Goal: Information Seeking & Learning: Learn about a topic

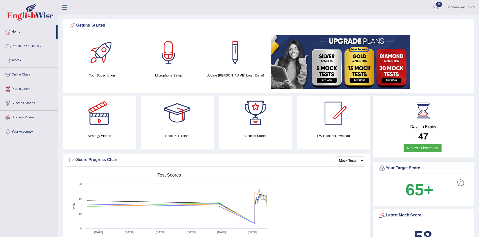
click at [43, 47] on link "Practice Questions" at bounding box center [28, 45] width 57 height 13
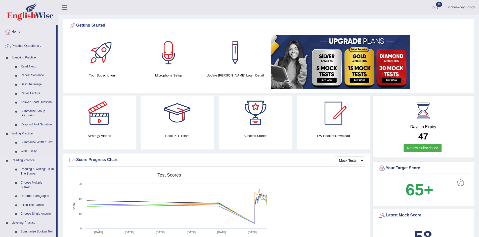
scroll to position [25, 0]
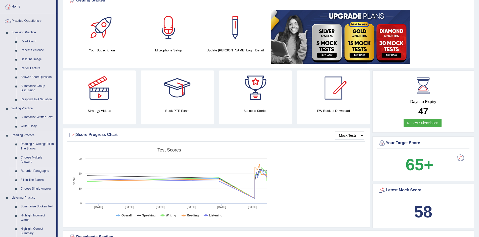
click at [39, 172] on link "Re-order Paragraphs" at bounding box center [37, 171] width 38 height 9
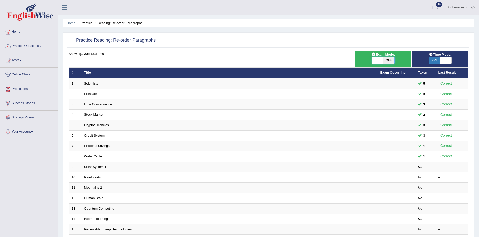
click at [378, 59] on span at bounding box center [377, 60] width 11 height 7
checkbox input "true"
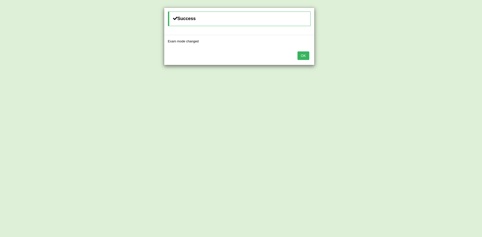
click at [302, 56] on button "OK" at bounding box center [304, 55] width 12 height 9
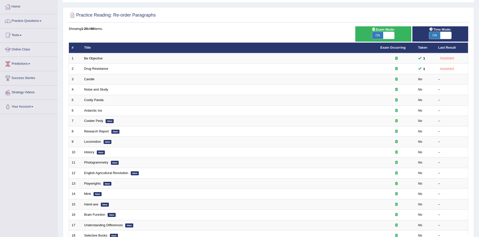
scroll to position [50, 0]
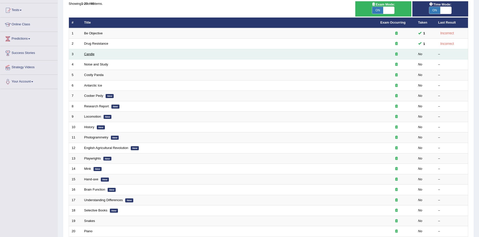
click at [86, 55] on link "Candle" at bounding box center [89, 54] width 10 height 4
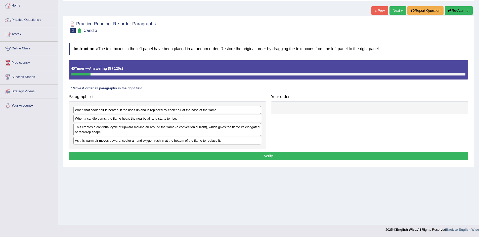
scroll to position [26, 0]
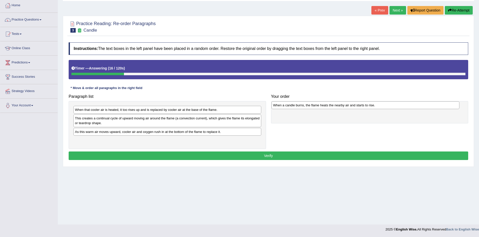
drag, startPoint x: 114, startPoint y: 120, endPoint x: 312, endPoint y: 107, distance: 198.4
click at [312, 107] on div "When a candle burns, the flame heats the nearby air and starts to rise." at bounding box center [365, 105] width 188 height 8
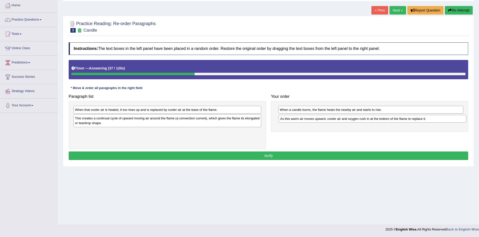
drag, startPoint x: 110, startPoint y: 134, endPoint x: 315, endPoint y: 121, distance: 205.4
click at [315, 121] on div "As this warm air moves upward, cooler air and oxygen rush in at the bottom of t…" at bounding box center [372, 119] width 188 height 8
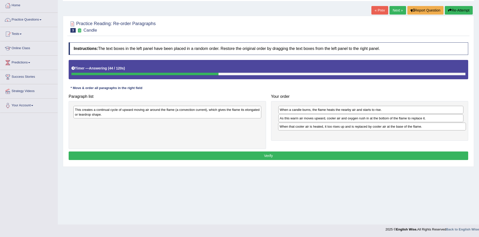
drag, startPoint x: 102, startPoint y: 111, endPoint x: 306, endPoint y: 128, distance: 205.2
click at [306, 128] on div "When that cooler air is heated, it too rises up and is replaced by cooler air a…" at bounding box center [372, 127] width 188 height 8
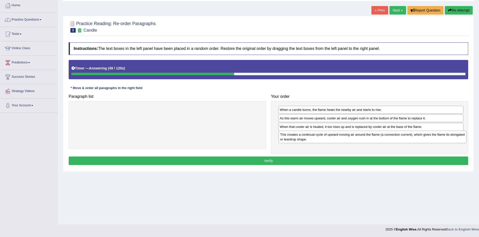
drag, startPoint x: 94, startPoint y: 112, endPoint x: 299, endPoint y: 137, distance: 206.5
click at [299, 137] on div "This creates a continual cycle of upward moving air around the flame (a convect…" at bounding box center [372, 137] width 188 height 13
click at [277, 162] on button "Verify" at bounding box center [268, 161] width 399 height 9
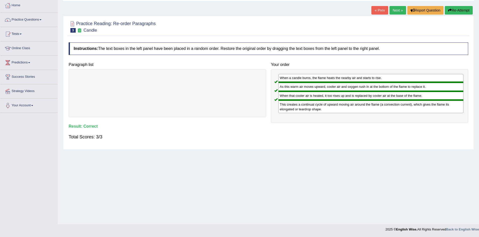
click at [397, 12] on link "Next »" at bounding box center [397, 10] width 17 height 9
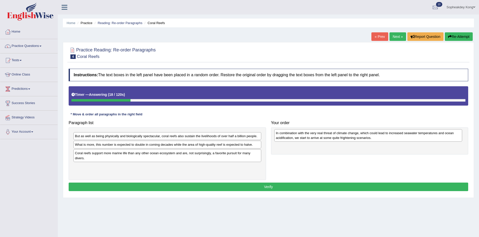
drag, startPoint x: 134, startPoint y: 170, endPoint x: 334, endPoint y: 135, distance: 203.7
click at [334, 135] on div "In combination with the very real threat of climate change, which could lead to…" at bounding box center [368, 135] width 188 height 13
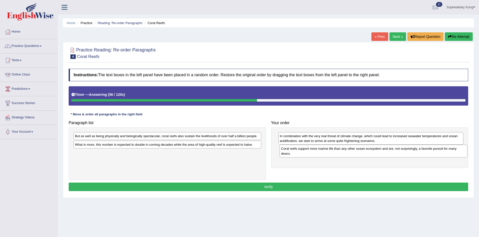
drag, startPoint x: 112, startPoint y: 160, endPoint x: 317, endPoint y: 155, distance: 206.0
click at [317, 155] on div "Coral reefs support more marine life than any other ocean ecosystem and are, no…" at bounding box center [373, 151] width 188 height 13
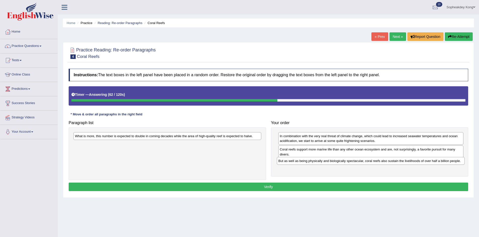
drag, startPoint x: 108, startPoint y: 138, endPoint x: 311, endPoint y: 163, distance: 204.7
click at [311, 163] on div "But as well as being physically and biologically spectacular, coral reefs also …" at bounding box center [371, 161] width 188 height 8
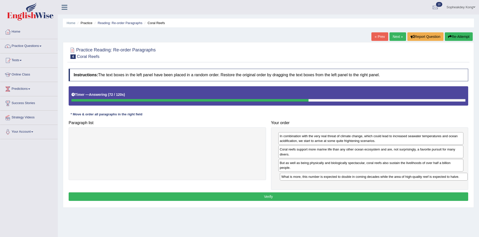
drag, startPoint x: 114, startPoint y: 136, endPoint x: 320, endPoint y: 177, distance: 210.2
click at [320, 177] on div "What is more, this number is expected to double in coming decades while the are…" at bounding box center [374, 177] width 188 height 8
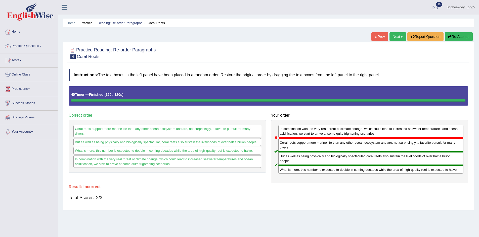
click at [393, 37] on link "Next »" at bounding box center [397, 36] width 17 height 9
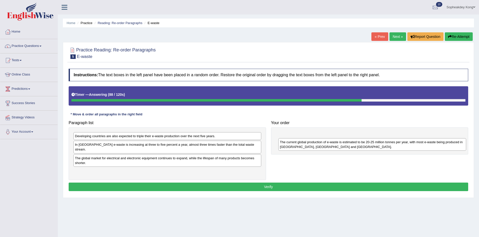
drag, startPoint x: 118, startPoint y: 141, endPoint x: 323, endPoint y: 147, distance: 204.8
click at [323, 147] on div "The current global production of e-waste is estimated to be 20-25 million tonne…" at bounding box center [372, 144] width 188 height 13
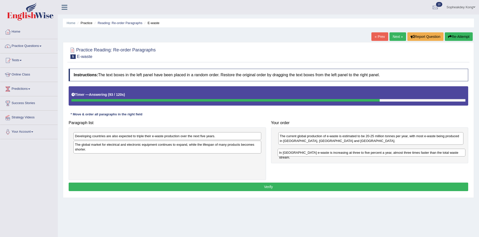
drag, startPoint x: 90, startPoint y: 147, endPoint x: 294, endPoint y: 155, distance: 204.1
click at [294, 155] on div "In [GEOGRAPHIC_DATA] e-waste is increasing at three to five percent a year, alm…" at bounding box center [371, 153] width 188 height 8
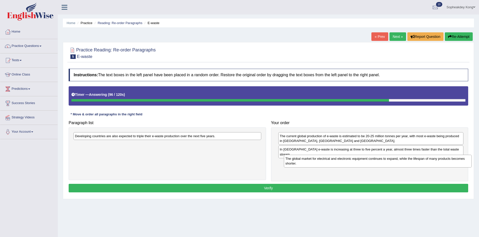
drag, startPoint x: 120, startPoint y: 147, endPoint x: 330, endPoint y: 162, distance: 210.7
click at [330, 162] on div "The global market for electrical and electronic equipment continues to expand, …" at bounding box center [378, 161] width 188 height 13
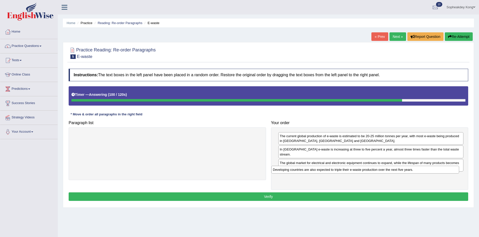
drag, startPoint x: 98, startPoint y: 138, endPoint x: 297, endPoint y: 172, distance: 201.3
click at [297, 172] on div "Developing countries are also expected to triple their e-waste production over …" at bounding box center [365, 170] width 188 height 8
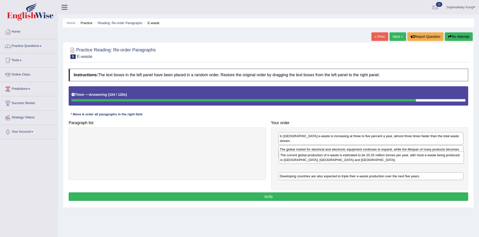
drag, startPoint x: 283, startPoint y: 139, endPoint x: 284, endPoint y: 158, distance: 19.1
click at [284, 158] on div "The current global production of e-waste is estimated to be 20-25 million tonne…" at bounding box center [371, 157] width 185 height 13
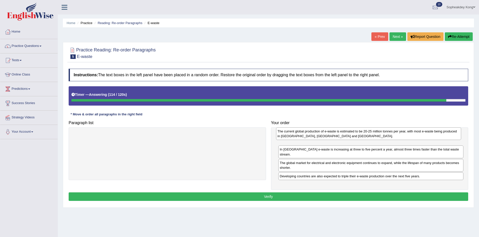
drag, startPoint x: 293, startPoint y: 164, endPoint x: 291, endPoint y: 137, distance: 27.0
click at [291, 137] on div "The current global production of e-waste is estimated to be 20-25 million tonne…" at bounding box center [368, 134] width 185 height 13
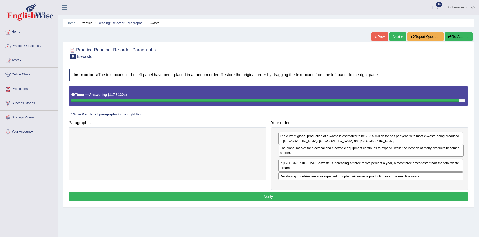
drag, startPoint x: 288, startPoint y: 162, endPoint x: 288, endPoint y: 152, distance: 10.1
click at [288, 152] on div "The global market for electrical and electronic equipment continues to expand, …" at bounding box center [370, 150] width 185 height 13
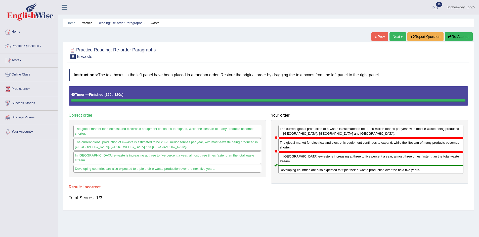
click at [457, 36] on button "Re-Attempt" at bounding box center [458, 36] width 28 height 9
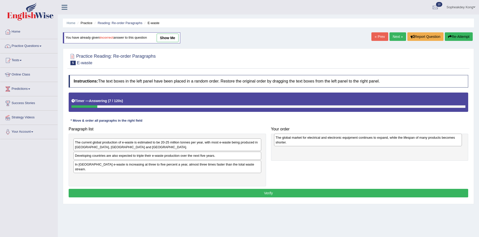
drag, startPoint x: 108, startPoint y: 176, endPoint x: 308, endPoint y: 141, distance: 203.5
click at [308, 141] on div "The global market for electrical and electronic equipment continues to expand, …" at bounding box center [368, 140] width 188 height 13
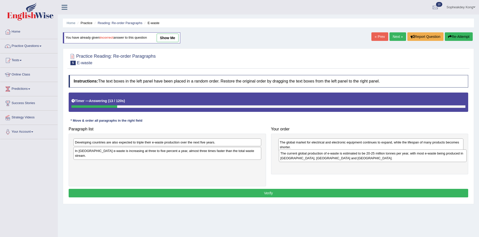
drag, startPoint x: 130, startPoint y: 147, endPoint x: 335, endPoint y: 158, distance: 205.5
click at [335, 158] on div "The current global production of e-waste is estimated to be 20-25 million tonne…" at bounding box center [373, 156] width 188 height 13
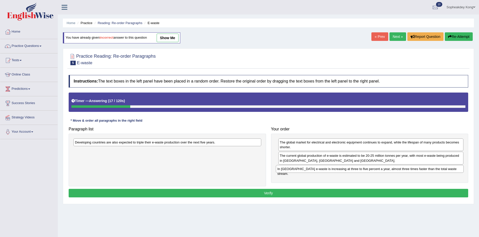
drag, startPoint x: 139, startPoint y: 153, endPoint x: 341, endPoint y: 171, distance: 203.5
click at [341, 171] on div "In Europe e-waste is increasing at three to five percent a year, almost three t…" at bounding box center [370, 169] width 188 height 8
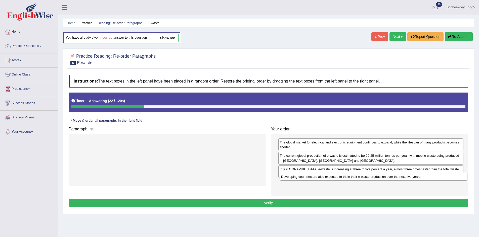
drag, startPoint x: 138, startPoint y: 144, endPoint x: 344, endPoint y: 178, distance: 208.8
click at [344, 178] on div "Developing countries are also expected to triple their e-waste production over …" at bounding box center [373, 177] width 188 height 8
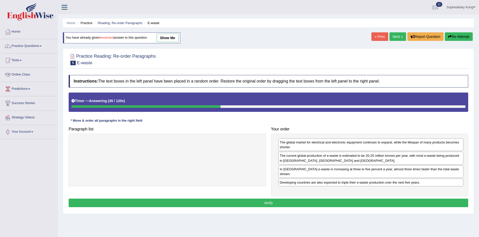
click at [285, 200] on button "Verify" at bounding box center [268, 203] width 399 height 9
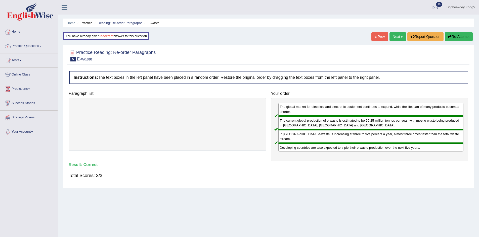
click at [395, 37] on link "Next »" at bounding box center [397, 36] width 17 height 9
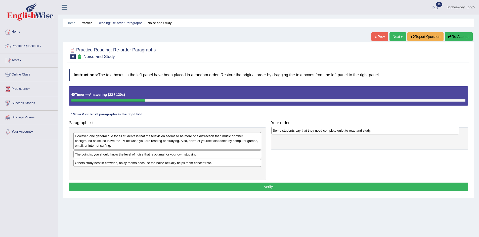
drag, startPoint x: 116, startPoint y: 156, endPoint x: 313, endPoint y: 132, distance: 199.1
click at [313, 132] on div "Some students say that they need complete quiet to read and study." at bounding box center [365, 131] width 188 height 8
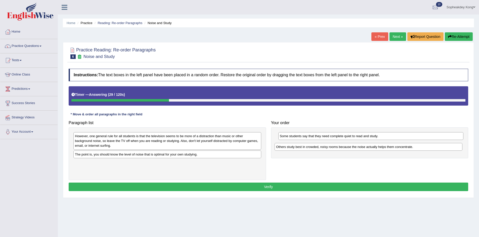
drag, startPoint x: 106, startPoint y: 166, endPoint x: 307, endPoint y: 150, distance: 201.6
click at [307, 150] on div "Others study best in crowded, noisy rooms because the noise actually helps them…" at bounding box center [368, 147] width 188 height 8
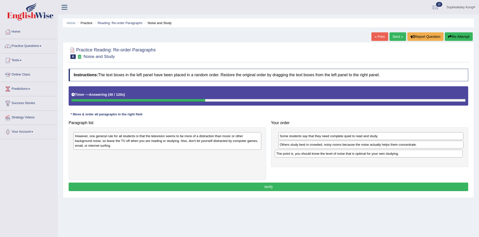
drag, startPoint x: 141, startPoint y: 156, endPoint x: 342, endPoint y: 155, distance: 201.2
click at [342, 155] on div "The point is, you should know the level of noise that is optimal for your own s…" at bounding box center [369, 154] width 188 height 8
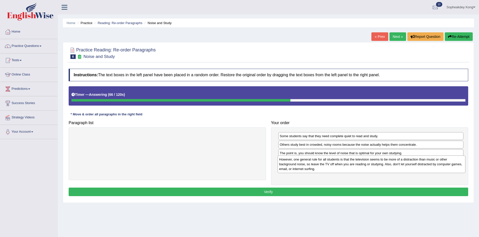
drag, startPoint x: 123, startPoint y: 144, endPoint x: 328, endPoint y: 167, distance: 206.0
click at [328, 167] on div "However, one general rule for all students is that the television seems to be m…" at bounding box center [371, 164] width 188 height 17
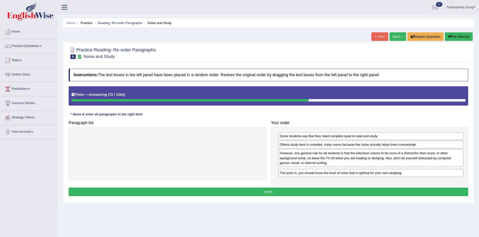
drag, startPoint x: 293, startPoint y: 155, endPoint x: 293, endPoint y: 175, distance: 19.8
click at [293, 175] on div "The point is, you should know the level of noise that is optimal for your own s…" at bounding box center [370, 173] width 185 height 8
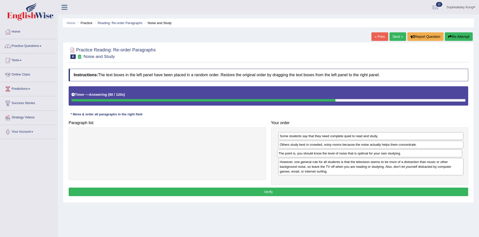
drag, startPoint x: 287, startPoint y: 173, endPoint x: 286, endPoint y: 155, distance: 18.1
click at [286, 155] on div "The point is, you should know the level of noise that is optimal for your own s…" at bounding box center [369, 154] width 185 height 8
click at [268, 189] on button "Verify" at bounding box center [268, 192] width 399 height 9
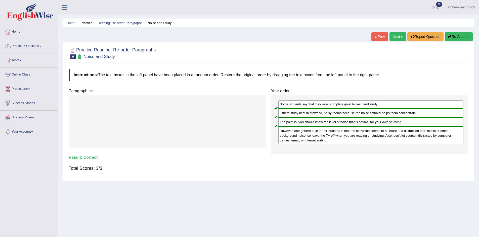
click at [390, 37] on link "Next »" at bounding box center [397, 36] width 17 height 9
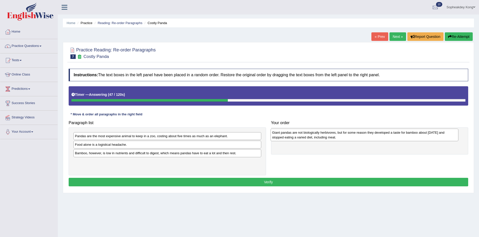
drag, startPoint x: 163, startPoint y: 139, endPoint x: 360, endPoint y: 135, distance: 197.0
click at [360, 135] on div "Giant pandas are not biologically herbivores, but for some reason they develope…" at bounding box center [364, 135] width 188 height 13
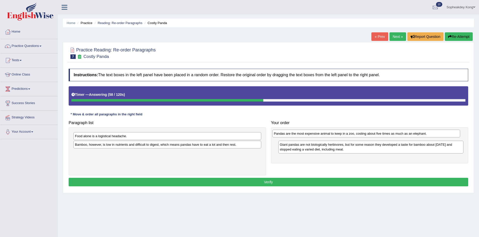
drag, startPoint x: 175, startPoint y: 138, endPoint x: 374, endPoint y: 135, distance: 198.7
click at [374, 135] on div "Pandas are the most expensive animal to keep in a zoo, costing about five times…" at bounding box center [366, 134] width 188 height 8
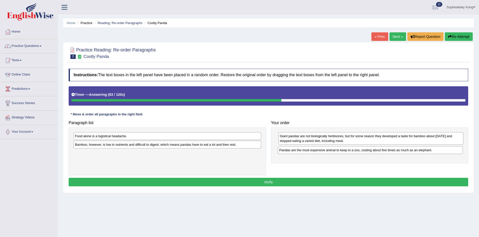
drag, startPoint x: 313, startPoint y: 138, endPoint x: 312, endPoint y: 152, distance: 14.1
click at [312, 152] on div "Pandas are the most expensive animal to keep in a zoo, costing about five times…" at bounding box center [370, 150] width 185 height 8
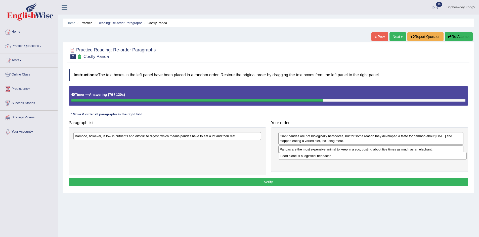
drag, startPoint x: 112, startPoint y: 137, endPoint x: 317, endPoint y: 157, distance: 206.2
click at [317, 157] on div "Food alone is a logistical headache." at bounding box center [373, 156] width 188 height 8
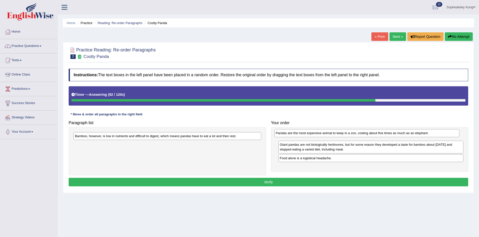
drag, startPoint x: 300, startPoint y: 151, endPoint x: 296, endPoint y: 134, distance: 16.8
click at [296, 134] on div "Pandas are the most expensive animal to keep in a zoo, costing about five times…" at bounding box center [366, 133] width 185 height 8
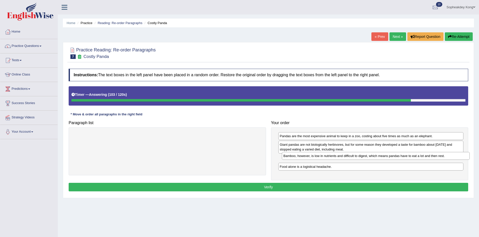
drag, startPoint x: 148, startPoint y: 138, endPoint x: 356, endPoint y: 157, distance: 209.7
click at [356, 157] on div "Bamboo, however, is low in nutrients and difficult to digest, which means panda…" at bounding box center [376, 156] width 188 height 8
drag, startPoint x: 299, startPoint y: 137, endPoint x: 297, endPoint y: 136, distance: 2.8
click at [297, 136] on div "Pandas are the most expensive animal to keep in a zoo, costing about five times…" at bounding box center [368, 135] width 185 height 8
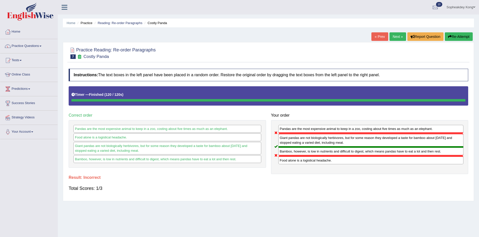
click at [447, 40] on button "Re-Attempt" at bounding box center [458, 36] width 28 height 9
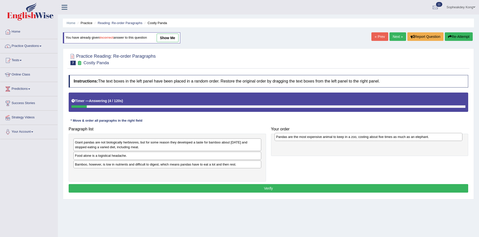
click at [297, 138] on div "Pandas are the most expensive animal to keep in a zoo, costing about five times…" at bounding box center [368, 137] width 188 height 8
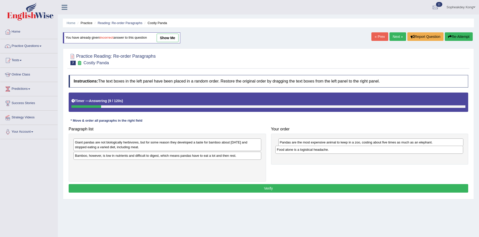
drag, startPoint x: 98, startPoint y: 157, endPoint x: 300, endPoint y: 151, distance: 201.8
click at [300, 151] on div "Food alone is a logistical headache." at bounding box center [369, 150] width 188 height 8
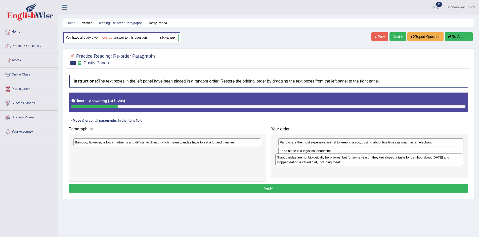
drag, startPoint x: 115, startPoint y: 145, endPoint x: 316, endPoint y: 160, distance: 202.3
click at [316, 160] on div "Giant pandas are not biologically herbivores, but for some reason they develope…" at bounding box center [369, 160] width 188 height 13
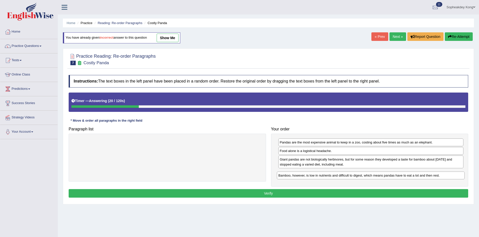
drag, startPoint x: 85, startPoint y: 144, endPoint x: 288, endPoint y: 178, distance: 205.9
click at [288, 178] on div "Bamboo, however, is low in nutrients and difficult to digest, which means panda…" at bounding box center [371, 176] width 188 height 8
click at [278, 193] on button "Verify" at bounding box center [268, 193] width 399 height 9
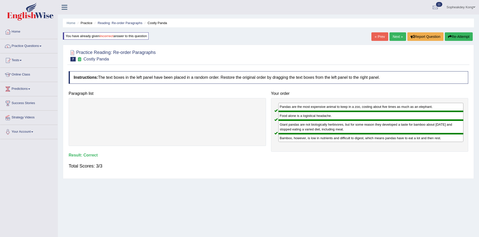
click at [395, 36] on link "Next »" at bounding box center [397, 36] width 17 height 9
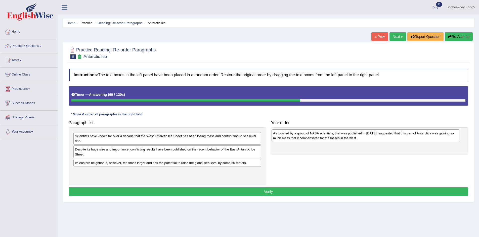
drag, startPoint x: 112, startPoint y: 167, endPoint x: 310, endPoint y: 137, distance: 200.1
click at [310, 137] on div "A study led by a group of NASA scientists, that was published in [DATE], sugges…" at bounding box center [365, 136] width 188 height 13
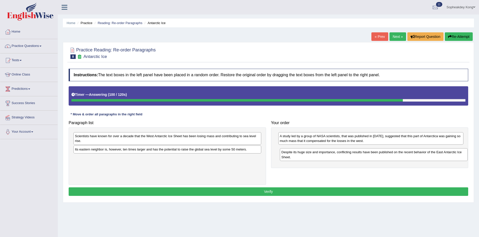
drag, startPoint x: 133, startPoint y: 153, endPoint x: 339, endPoint y: 156, distance: 206.2
click at [339, 156] on div "Despite its huge size and importance, conflicting results have been published o…" at bounding box center [374, 154] width 188 height 13
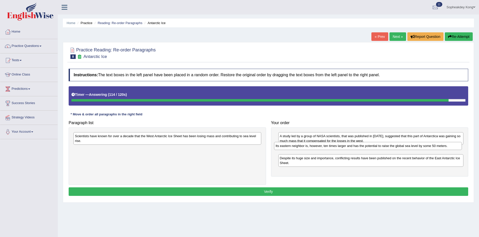
drag, startPoint x: 121, startPoint y: 152, endPoint x: 321, endPoint y: 148, distance: 200.5
click at [321, 148] on div "Its eastern neighbor is, however, ten times larger and has the potential to rai…" at bounding box center [368, 146] width 188 height 8
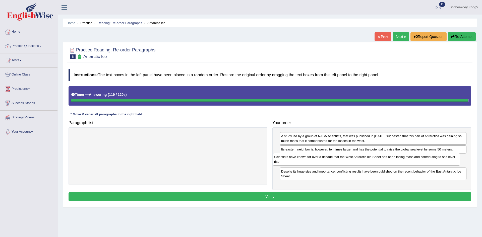
drag, startPoint x: 150, startPoint y: 140, endPoint x: 349, endPoint y: 161, distance: 200.0
click at [349, 161] on div "Paragraph list Scientists have known for over a decade that the West Antarctic …" at bounding box center [270, 154] width 408 height 72
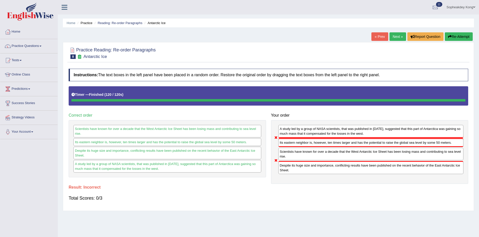
click at [457, 38] on button "Re-Attempt" at bounding box center [458, 36] width 28 height 9
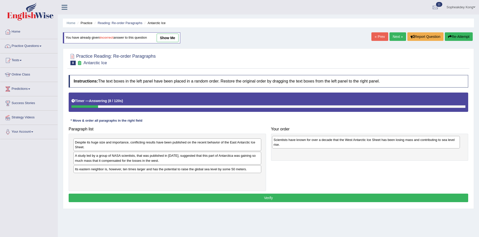
drag, startPoint x: 152, startPoint y: 147, endPoint x: 351, endPoint y: 145, distance: 198.5
click at [351, 145] on div "Scientists have known for over a decade that the West Antarctic Ice Sheet has b…" at bounding box center [366, 142] width 188 height 13
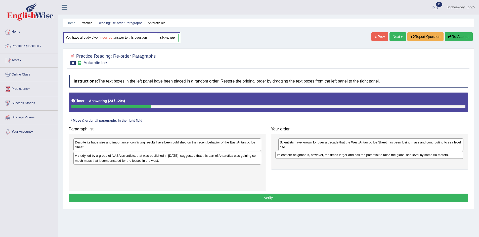
drag, startPoint x: 106, startPoint y: 171, endPoint x: 308, endPoint y: 157, distance: 202.2
click at [308, 157] on div "Its eastern neighbor is, however, ten times larger and has the potential to rai…" at bounding box center [369, 155] width 188 height 8
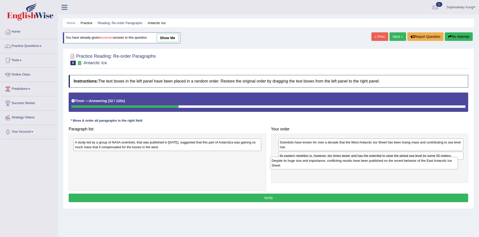
drag, startPoint x: 147, startPoint y: 149, endPoint x: 343, endPoint y: 167, distance: 197.3
click at [343, 167] on div "Despite its huge size and importance, conflicting results have been published o…" at bounding box center [364, 163] width 188 height 13
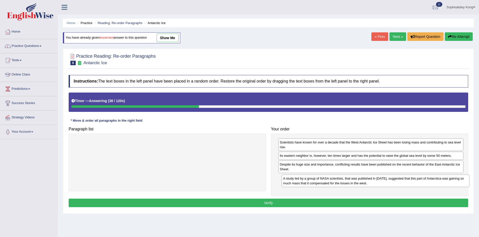
drag, startPoint x: 171, startPoint y: 147, endPoint x: 380, endPoint y: 183, distance: 211.3
click at [380, 183] on div "A study led by a group of NASA scientists, that was published in [DATE], sugges…" at bounding box center [375, 181] width 188 height 13
click at [289, 204] on button "Verify" at bounding box center [268, 203] width 399 height 9
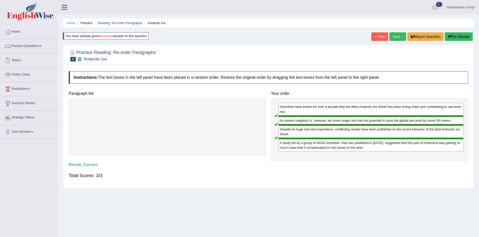
click at [21, 60] on link "Tests" at bounding box center [28, 60] width 57 height 13
click at [20, 90] on link "History" at bounding box center [32, 89] width 47 height 9
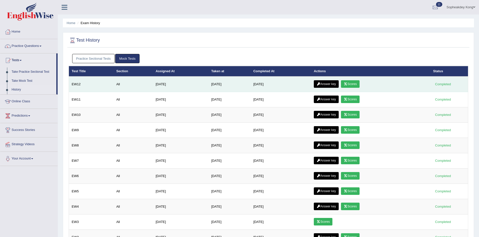
click at [359, 82] on link "Scores" at bounding box center [350, 84] width 19 height 8
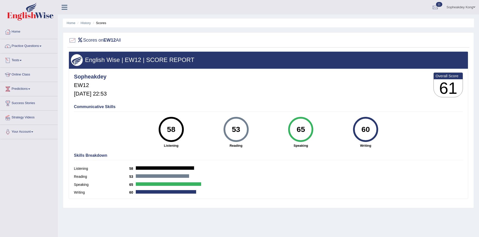
click at [22, 60] on span at bounding box center [21, 60] width 2 height 1
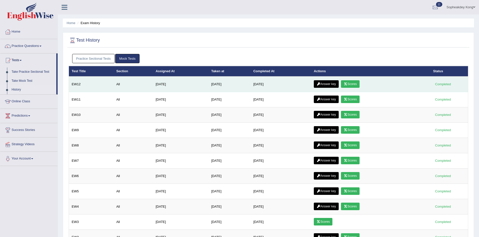
click at [328, 83] on link "Answer key" at bounding box center [325, 84] width 25 height 8
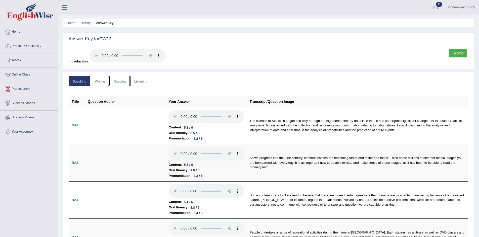
click at [95, 82] on link "Writing" at bounding box center [100, 81] width 18 height 10
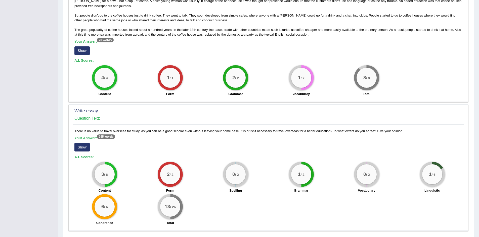
scroll to position [176, 0]
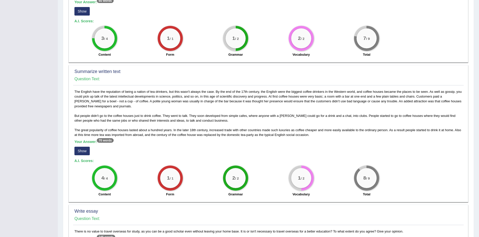
click at [84, 153] on button "Show" at bounding box center [81, 151] width 15 height 9
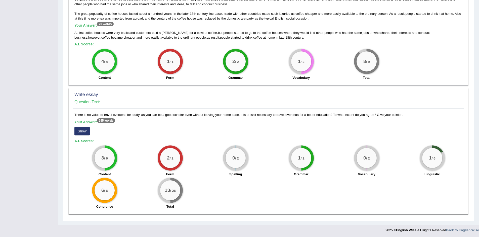
scroll to position [293, 0]
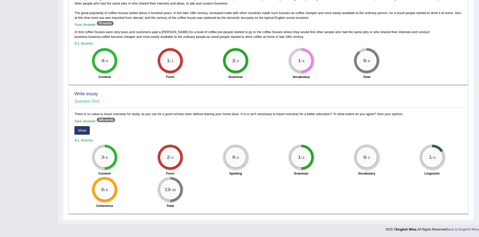
click at [84, 129] on button "Show" at bounding box center [81, 130] width 15 height 9
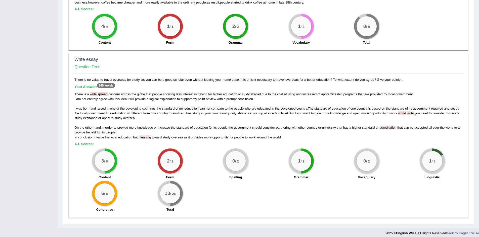
scroll to position [331, 0]
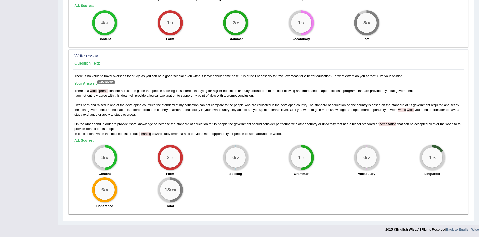
drag, startPoint x: 75, startPoint y: 76, endPoint x: 406, endPoint y: 76, distance: 331.6
click at [406, 76] on div "There is no value to travel overseas for study, as you can be a good scholar ev…" at bounding box center [268, 143] width 390 height 138
copy div "There is no value to travel overseas for study, as you can be a good scholar ev…"
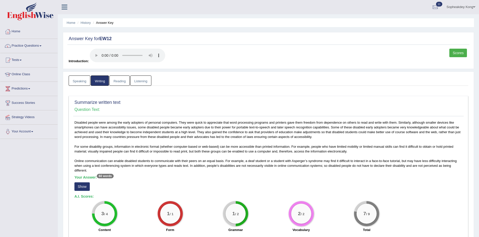
scroll to position [0, 0]
click at [118, 82] on link "Reading" at bounding box center [119, 81] width 20 height 10
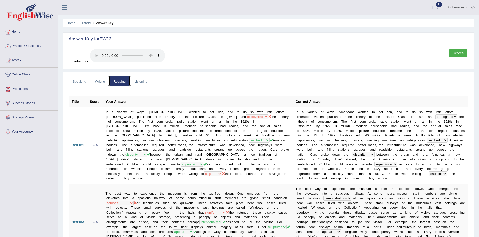
click at [142, 81] on link "Listening" at bounding box center [140, 81] width 21 height 10
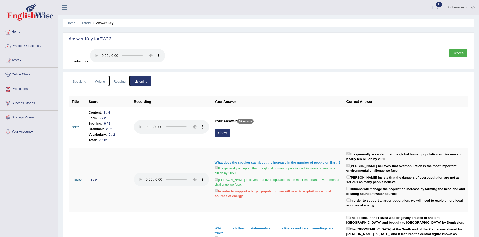
click at [458, 53] on link "Scores" at bounding box center [458, 53] width 18 height 9
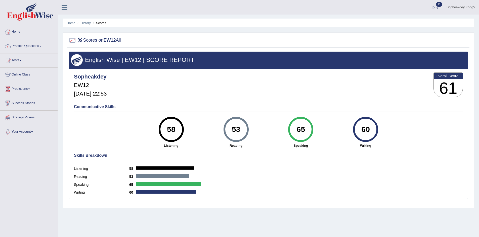
scroll to position [25, 0]
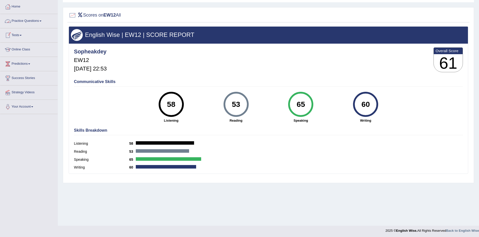
click at [41, 22] on link "Practice Questions" at bounding box center [28, 20] width 57 height 13
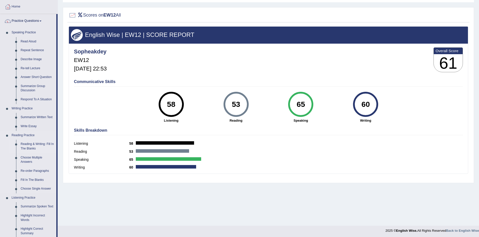
click at [39, 146] on link "Reading & Writing: Fill In The Blanks" at bounding box center [37, 146] width 38 height 13
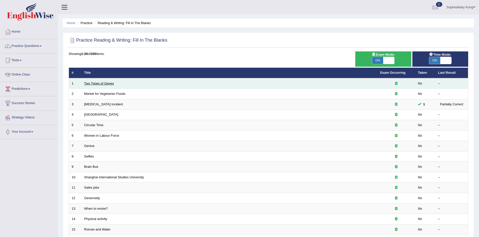
click at [94, 85] on link "Two Types of Genes" at bounding box center [99, 84] width 30 height 4
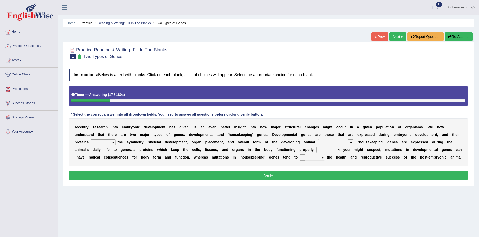
click at [113, 143] on select "push control hold elevate" at bounding box center [102, 143] width 25 height 6
select select "elevate"
click at [90, 140] on select "push control hold elevate" at bounding box center [102, 143] width 25 height 6
click at [350, 143] on select "Correspondingly Inclusively Conversely In contrast" at bounding box center [334, 143] width 35 height 6
select select "Conversely"
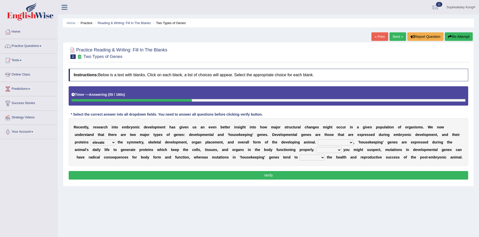
click at [317, 140] on select "Correspondingly Inclusively Conversely In contrast" at bounding box center [334, 143] width 35 height 6
click at [338, 150] on select "For As With Within" at bounding box center [328, 150] width 25 height 6
click at [316, 147] on select "For As With Within" at bounding box center [328, 150] width 25 height 6
click at [339, 150] on select "For As With Within" at bounding box center [328, 150] width 25 height 6
click at [365, 187] on div "Home Practice Reading & Writing: Fill In The Blanks Two Types of Genes « Prev N…" at bounding box center [268, 125] width 421 height 251
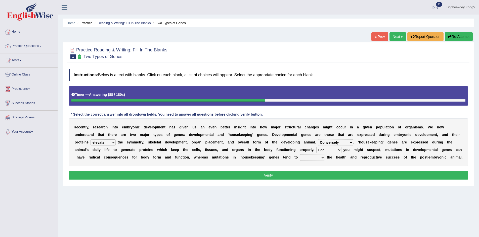
click at [337, 151] on select "For As With Within" at bounding box center [328, 150] width 25 height 6
select select "With"
click at [316, 147] on select "For As With Within" at bounding box center [328, 150] width 25 height 6
click at [323, 160] on select "affect effect interrupt defect" at bounding box center [311, 158] width 25 height 6
select select "affect"
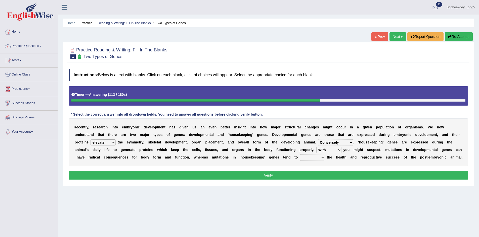
click at [299, 155] on select "affect effect interrupt defect" at bounding box center [311, 158] width 25 height 6
click at [113, 142] on select "push control hold elevate" at bounding box center [102, 143] width 25 height 6
select select "control"
click at [90, 140] on select "push control hold elevate" at bounding box center [102, 143] width 25 height 6
click at [352, 143] on select "Correspondingly Inclusively Conversely In contrast" at bounding box center [334, 143] width 35 height 6
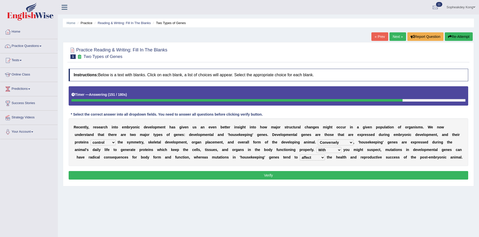
select select "In contrast"
click at [317, 140] on select "Correspondingly Inclusively Conversely In contrast" at bounding box center [334, 143] width 35 height 6
click button "Verify"
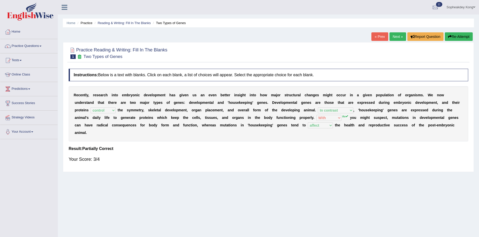
click link "Next »"
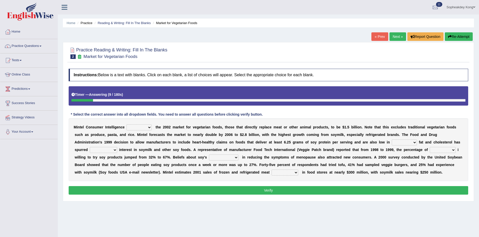
click at [148, 129] on select "deals fulfills creates estimates" at bounding box center [138, 128] width 25 height 6
select select "creates"
click at [126, 125] on select "deals fulfills creates estimates" at bounding box center [138, 128] width 25 height 6
click at [150, 128] on select "deals fulfills creates estimates" at bounding box center [138, 128] width 25 height 6
click at [162, 133] on b "t" at bounding box center [162, 135] width 1 height 4
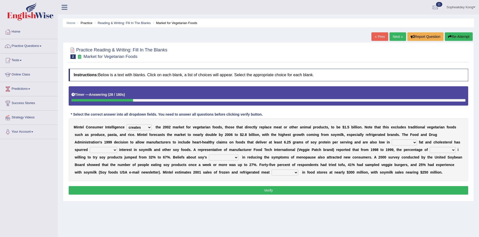
click at [149, 127] on select "deals fulfills creates estimates" at bounding box center [138, 128] width 25 height 6
drag, startPoint x: 177, startPoint y: 134, endPoint x: 187, endPoint y: 131, distance: 11.1
click at [177, 134] on b "m" at bounding box center [175, 135] width 3 height 4
click at [413, 142] on select "saturated solid acid liquid" at bounding box center [403, 143] width 25 height 6
select select "saturated"
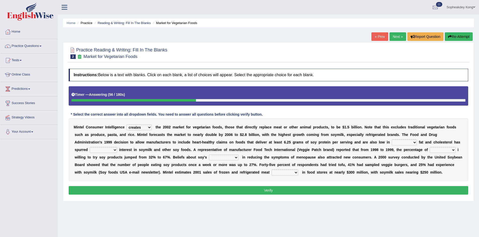
click at [391, 140] on select "saturated solid acid liquid" at bounding box center [403, 143] width 25 height 6
click at [116, 151] on select "good big tremendous extreme" at bounding box center [103, 150] width 27 height 6
click at [90, 147] on select "good big tremendous extreme" at bounding box center [103, 150] width 27 height 6
click at [115, 150] on select "good big tremendous extreme" at bounding box center [103, 150] width 27 height 6
select select "good"
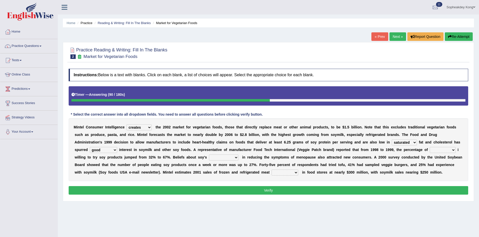
click at [90, 147] on select "good big tremendous extreme" at bounding box center [103, 150] width 27 height 6
click at [452, 150] on select "guests consumers customers clients" at bounding box center [442, 150] width 26 height 6
select select "consumers"
click at [429, 147] on select "guests consumers customers clients" at bounding box center [442, 150] width 26 height 6
click at [235, 157] on select "effectiveness timeliness efficiency goodness" at bounding box center [223, 158] width 29 height 6
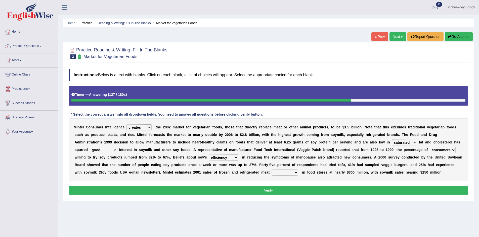
click at [209, 155] on select "effectiveness timeliness efficiency goodness" at bounding box center [223, 158] width 29 height 6
click at [235, 159] on select "effectiveness timeliness efficiency goodness" at bounding box center [223, 158] width 29 height 6
select select "effectiveness"
click at [209, 155] on select "effectiveness timeliness efficiency goodness" at bounding box center [223, 158] width 29 height 6
click at [286, 173] on select "foods choices staffs alternatives" at bounding box center [284, 173] width 27 height 6
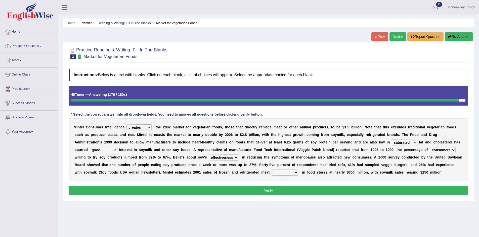
select select "alternatives"
click at [271, 170] on select "foods choices staffs alternatives" at bounding box center [284, 173] width 27 height 6
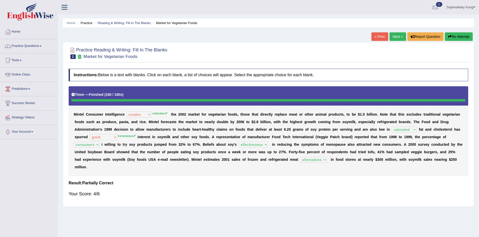
click at [396, 34] on link "Next »" at bounding box center [397, 36] width 17 height 9
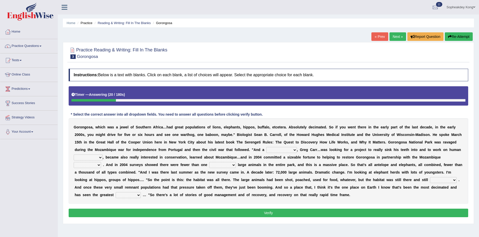
click at [294, 150] on select "passion solstice ballast philanthropist" at bounding box center [281, 150] width 31 height 6
select select "philanthropist"
click at [266, 147] on select "passion solstice ballast philanthropist" at bounding box center [281, 150] width 31 height 6
click at [99, 157] on select "negligence prevalence development malevolence" at bounding box center [88, 158] width 29 height 6
select select "development"
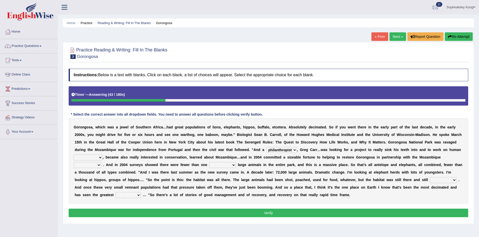
click at [74, 155] on select "negligence prevalence development malevolence" at bounding box center [88, 158] width 29 height 6
click at [100, 165] on select "parliament semanticist government journalist" at bounding box center [87, 165] width 27 height 6
select select "government"
click at [74, 162] on select "parliament semanticist government journalist" at bounding box center [87, 165] width 27 height 6
click at [233, 165] on select "deflowered embowered roundest thousand" at bounding box center [222, 165] width 27 height 6
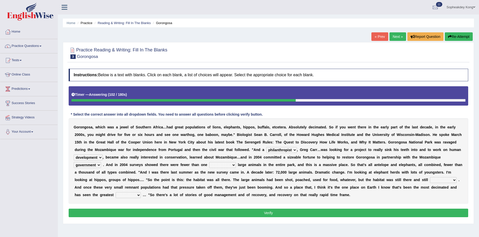
select select "thousand"
click at [209, 162] on select "deflowered embowered roundest thousand" at bounding box center [222, 165] width 27 height 6
click at [454, 181] on select "assertive incidental compulsive productive" at bounding box center [443, 180] width 27 height 6
select select "productive"
click at [430, 177] on select "assertive incidental compulsive productive" at bounding box center [443, 180] width 27 height 6
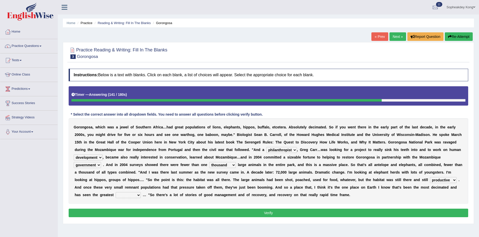
click at [139, 196] on select "recovery efficacy golly stumpy" at bounding box center [128, 195] width 25 height 6
select select "recovery"
click at [116, 192] on select "recovery efficacy golly stumpy" at bounding box center [128, 195] width 25 height 6
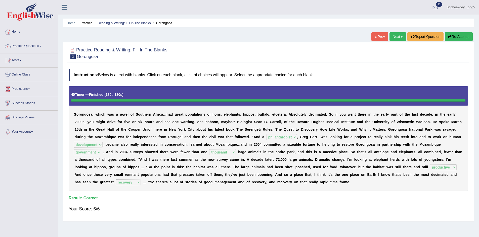
click at [395, 37] on link "Next »" at bounding box center [397, 36] width 17 height 9
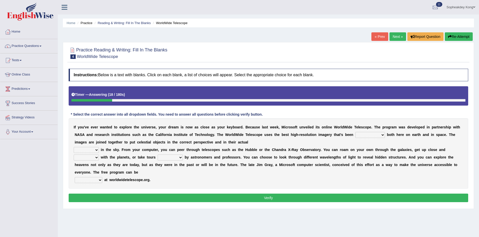
click at [381, 135] on select "degraded ascended remonstrated generated" at bounding box center [370, 135] width 30 height 6
select select "generated"
click at [355, 132] on select "degraded ascended remonstrated generated" at bounding box center [370, 135] width 30 height 6
click at [96, 151] on select "aspects parts conditions positions" at bounding box center [86, 150] width 25 height 6
click at [74, 147] on select "aspects parts conditions positions" at bounding box center [86, 150] width 25 height 6
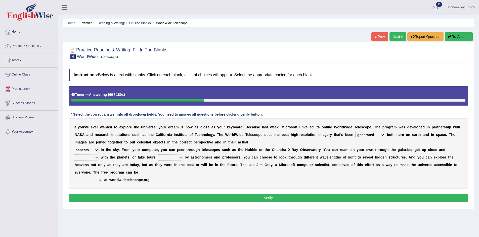
click at [97, 150] on select "aspects parts conditions positions" at bounding box center [86, 150] width 25 height 6
select select "positions"
click at [74, 147] on select "aspects parts conditions positions" at bounding box center [86, 150] width 25 height 6
click at [96, 157] on select "personal individual apart polite" at bounding box center [86, 158] width 25 height 6
select select "personal"
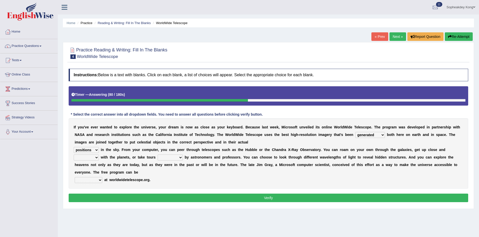
click at [74, 155] on select "personal individual apart polite" at bounding box center [86, 158] width 25 height 6
click at [180, 158] on select "guide guided guiding to guide" at bounding box center [169, 158] width 25 height 6
select select "guided"
click select "guide guided guiding to guide"
click select "upheld downloaded loaded posted"
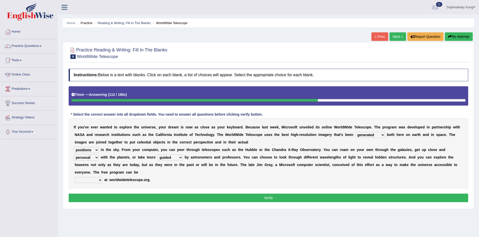
select select "downloaded"
click select "upheld downloaded loaded posted"
click select "degraded ascended remonstrated generated"
click div "I f y o u ' v e e v e r w a n t e d t o e x p l o r e t h e u n i v e r s e , y…"
